Goal: Information Seeking & Learning: Learn about a topic

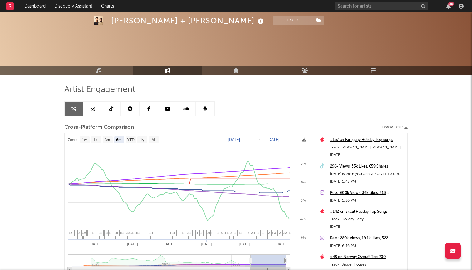
click at [238, 66] on link "Live" at bounding box center [236, 70] width 69 height 9
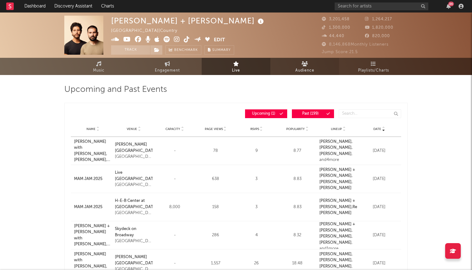
click at [294, 68] on link "Audience" at bounding box center [304, 66] width 69 height 17
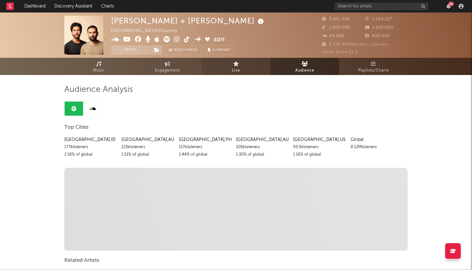
click at [249, 68] on link "Live" at bounding box center [236, 66] width 69 height 17
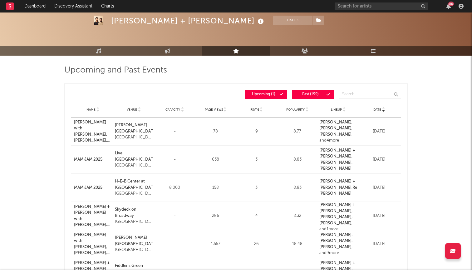
scroll to position [20, 0]
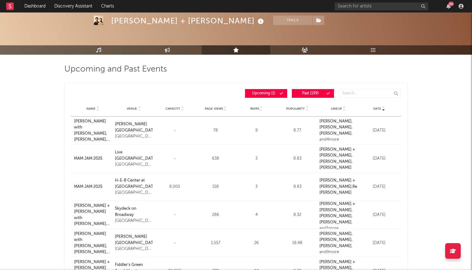
click at [323, 139] on div "[PERSON_NAME] , [PERSON_NAME] , [PERSON_NAME] , and 4 more" at bounding box center [338, 130] width 38 height 24
click at [371, 131] on div "[DATE]" at bounding box center [379, 130] width 38 height 6
